Goal: Task Accomplishment & Management: Complete application form

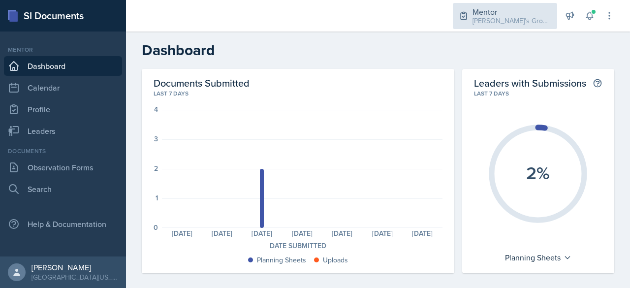
click at [492, 10] on div "Mentor" at bounding box center [512, 12] width 79 height 12
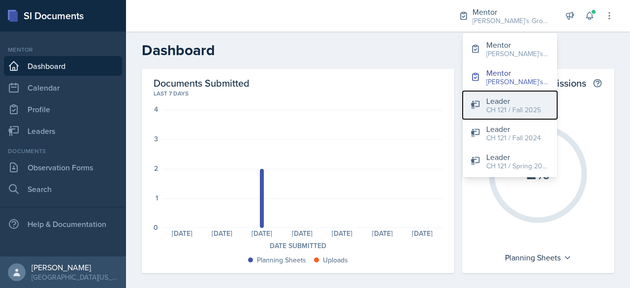
click at [526, 99] on div "Leader" at bounding box center [514, 101] width 55 height 12
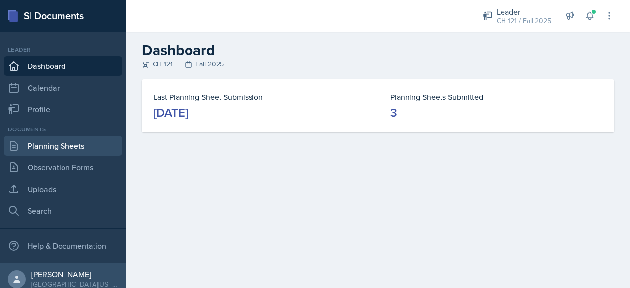
click at [83, 151] on link "Planning Sheets" at bounding box center [63, 146] width 118 height 20
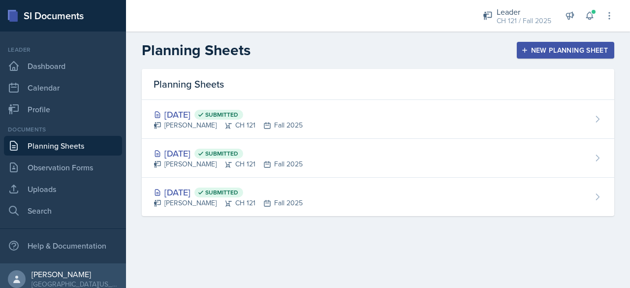
click at [536, 49] on div "New Planning Sheet" at bounding box center [566, 50] width 85 height 8
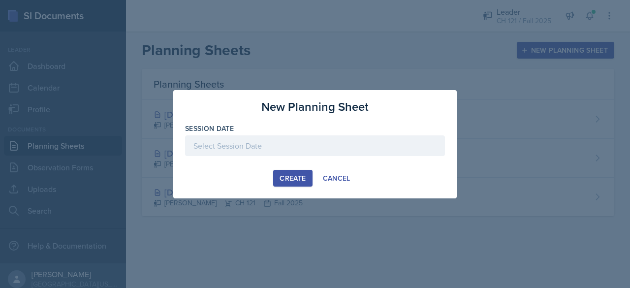
click at [346, 143] on div at bounding box center [315, 145] width 260 height 21
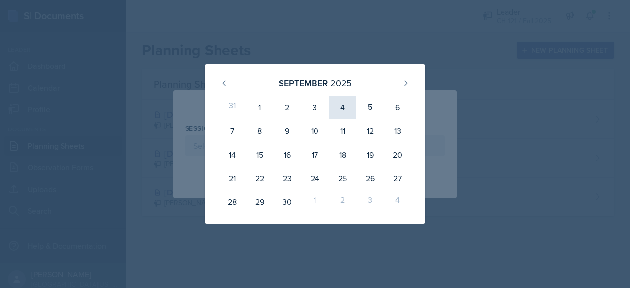
click at [344, 106] on div "4" at bounding box center [343, 108] width 28 height 24
type input "[DATE]"
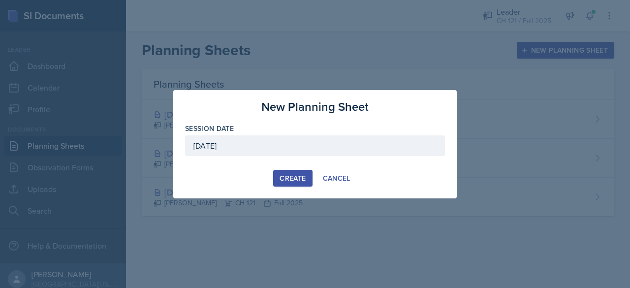
click at [298, 174] on div "Create" at bounding box center [293, 178] width 26 height 8
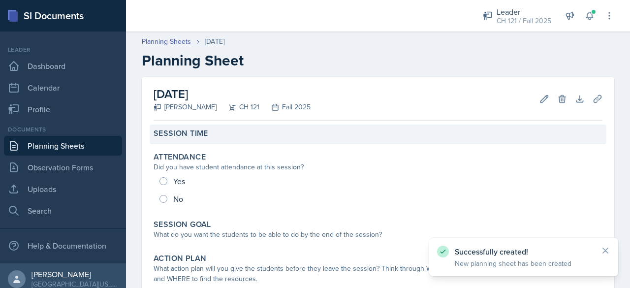
click at [283, 139] on div "Session Time" at bounding box center [378, 135] width 457 height 20
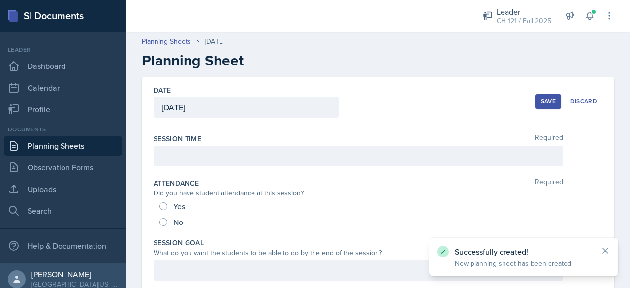
click at [263, 156] on div at bounding box center [359, 156] width 410 height 21
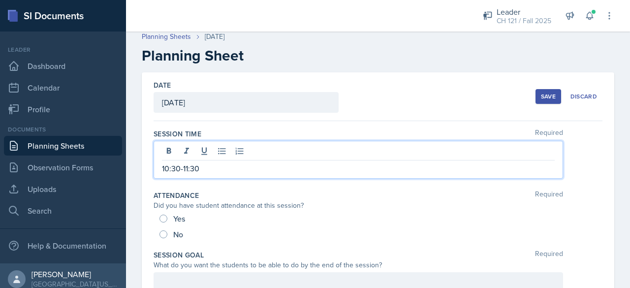
scroll to position [5, 0]
click at [169, 219] on div "Yes" at bounding box center [174, 218] width 28 height 16
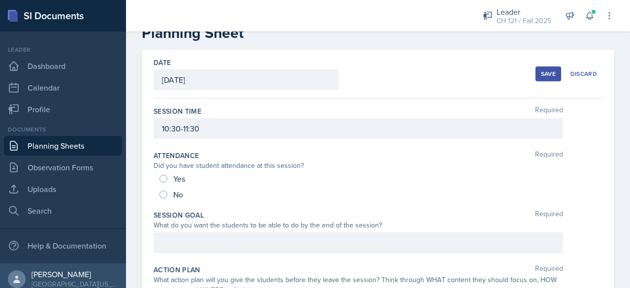
scroll to position [29, 0]
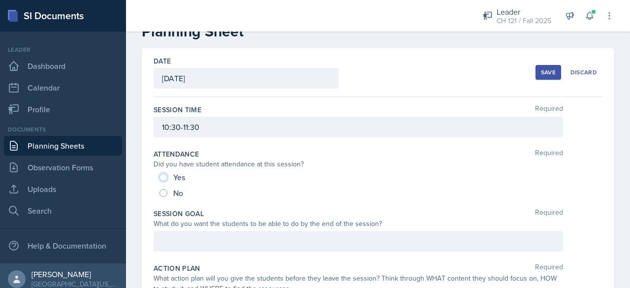
click at [164, 175] on input "Yes" at bounding box center [164, 177] width 8 height 8
radio input "true"
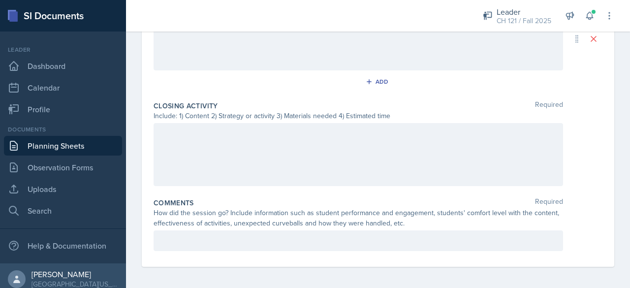
scroll to position [0, 0]
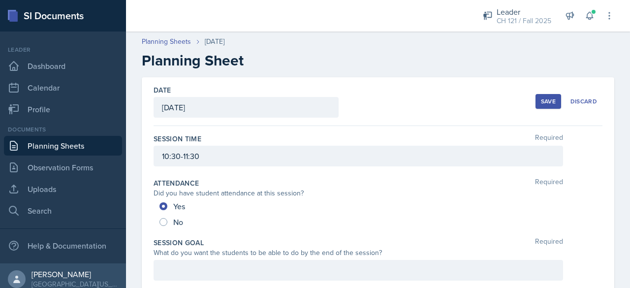
click at [548, 100] on div "Save" at bounding box center [548, 102] width 15 height 8
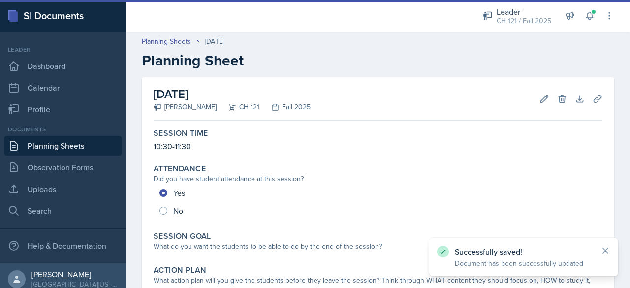
click at [92, 145] on link "Planning Sheets" at bounding box center [63, 146] width 118 height 20
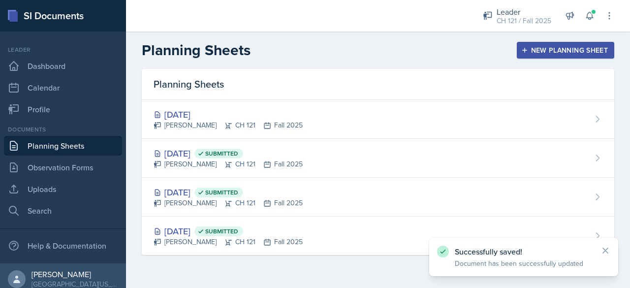
click at [525, 48] on icon "button" at bounding box center [525, 50] width 7 height 7
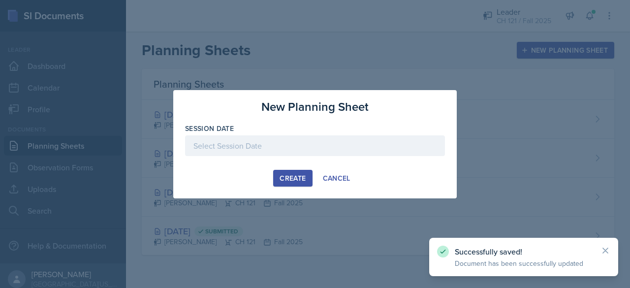
click at [314, 154] on div at bounding box center [315, 145] width 260 height 21
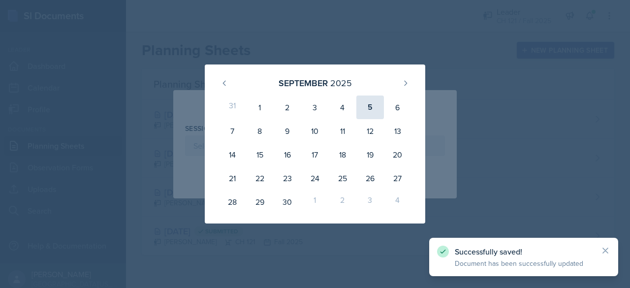
click at [370, 108] on div "5" at bounding box center [371, 108] width 28 height 24
type input "[DATE]"
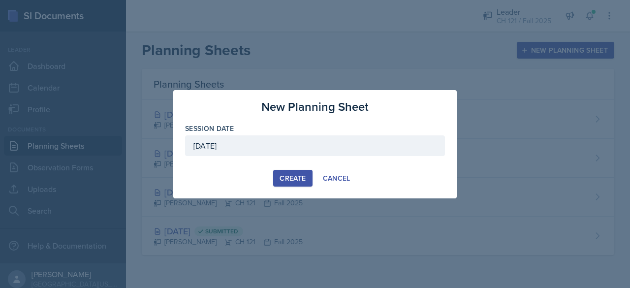
click at [296, 175] on div "Create" at bounding box center [293, 178] width 26 height 8
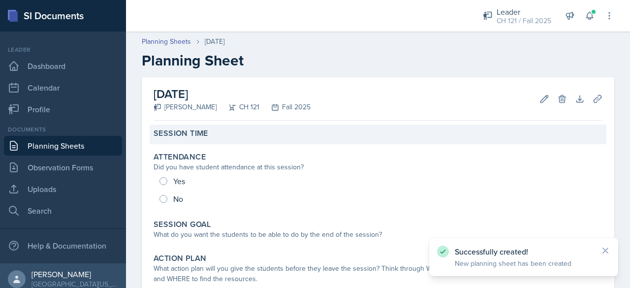
click at [242, 135] on div "Session Time" at bounding box center [378, 134] width 449 height 10
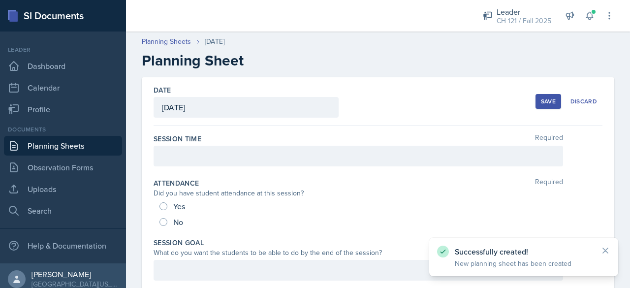
click at [240, 157] on div at bounding box center [359, 156] width 410 height 21
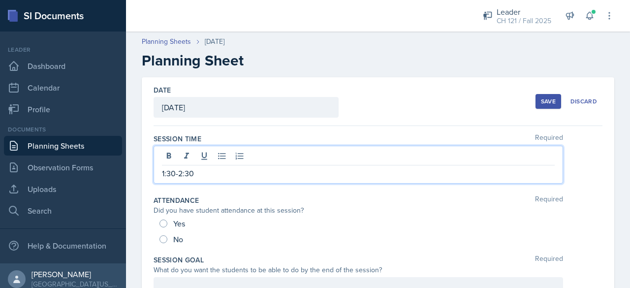
click at [158, 227] on div "Yes No" at bounding box center [378, 232] width 449 height 32
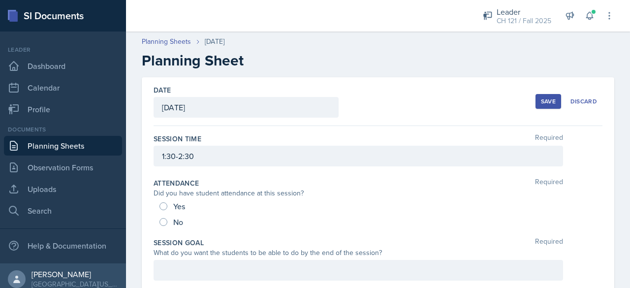
click at [166, 199] on div "Yes" at bounding box center [174, 206] width 28 height 16
click at [165, 201] on div "Yes" at bounding box center [174, 206] width 28 height 16
click at [163, 205] on input "Yes" at bounding box center [164, 206] width 8 height 8
radio input "true"
click at [177, 263] on div at bounding box center [359, 270] width 410 height 21
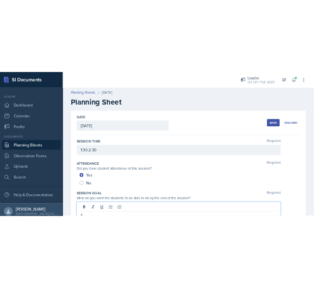
scroll to position [6, 0]
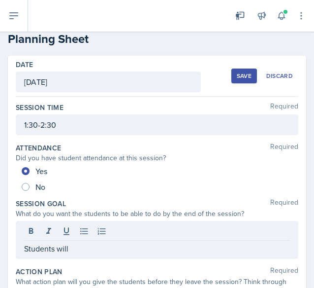
click at [126, 250] on p "Students will" at bounding box center [157, 248] width 266 height 12
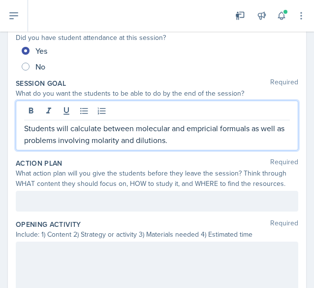
scroll to position [128, 0]
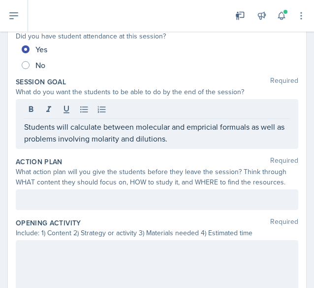
click at [49, 204] on div at bounding box center [157, 199] width 283 height 21
